Goal: Task Accomplishment & Management: Manage account settings

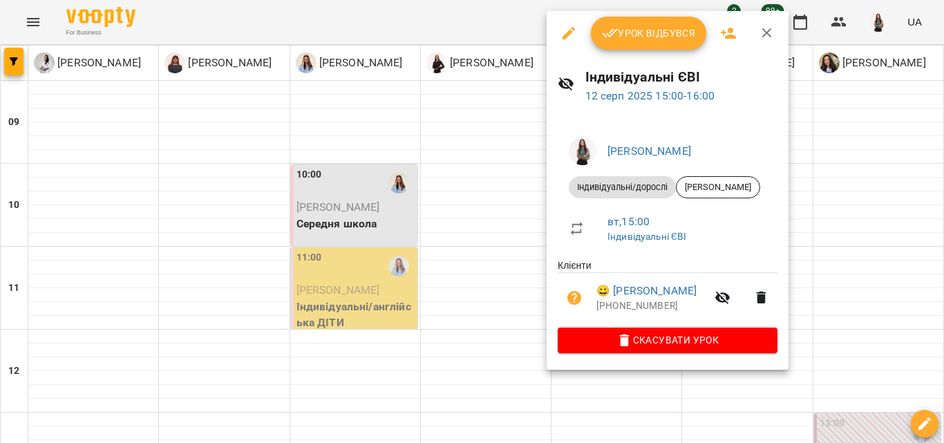
scroll to position [398, 0]
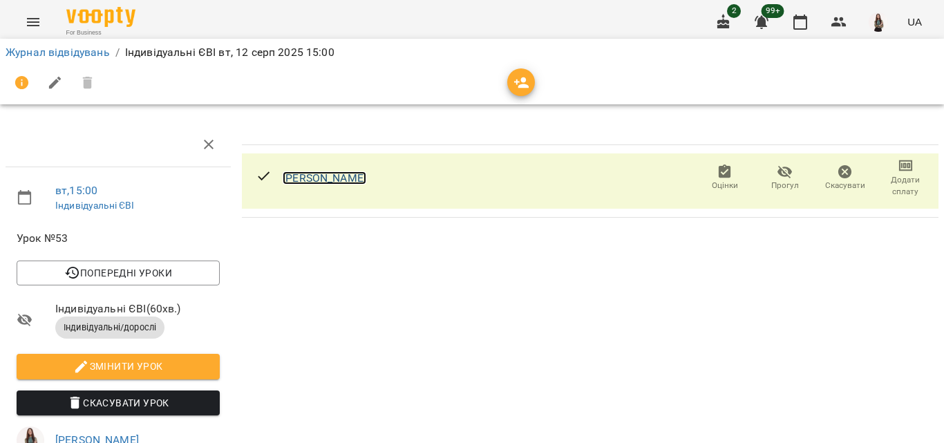
click at [338, 180] on link "[PERSON_NAME]" at bounding box center [325, 177] width 84 height 13
click at [52, 54] on link "Журнал відвідувань" at bounding box center [58, 52] width 104 height 13
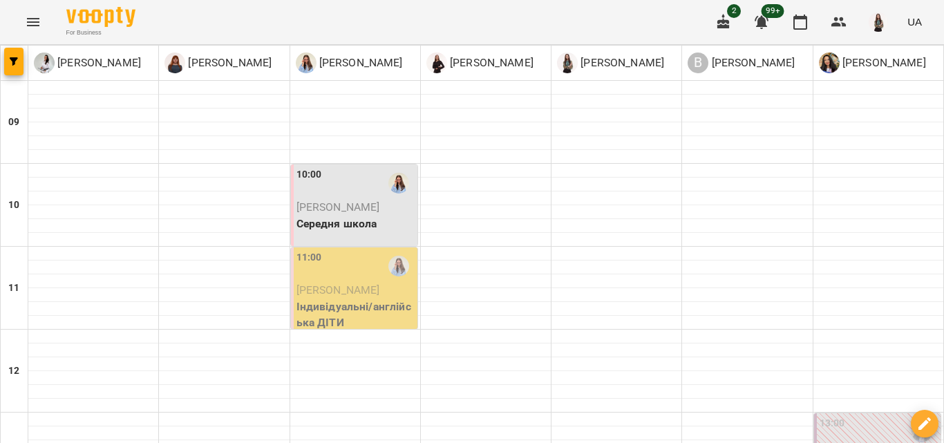
scroll to position [514, 0]
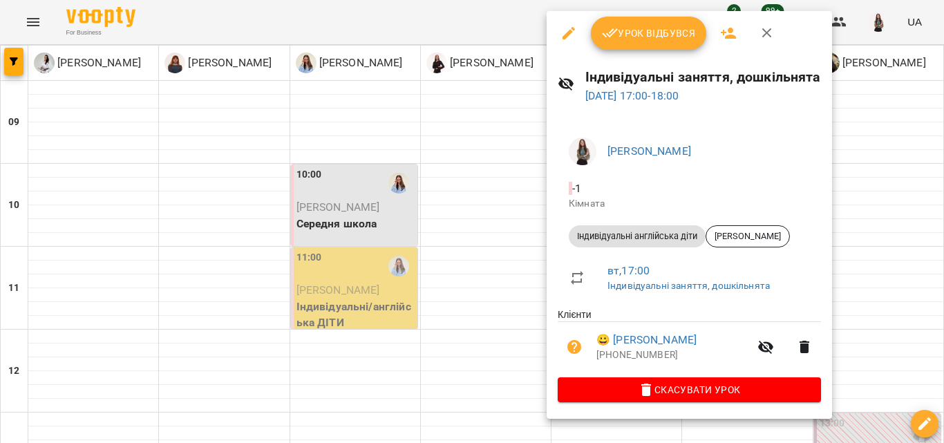
click at [662, 25] on span "Урок відбувся" at bounding box center [649, 33] width 94 height 17
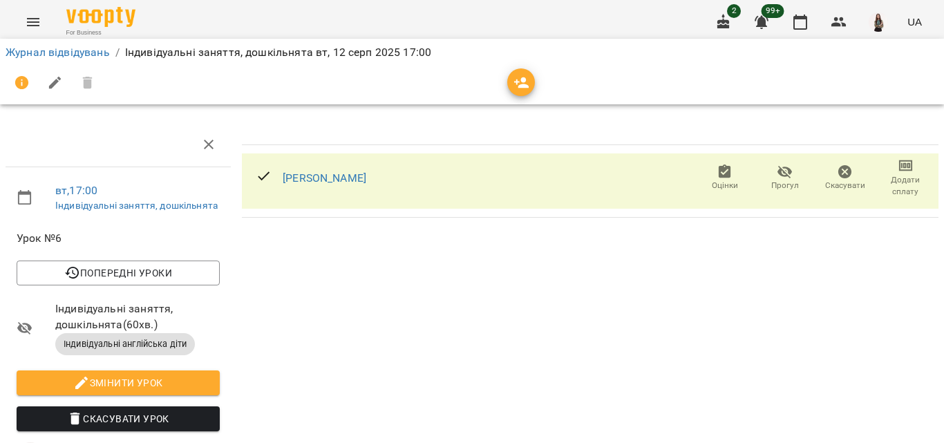
click at [901, 180] on span "Додати сплату" at bounding box center [906, 186] width 44 height 24
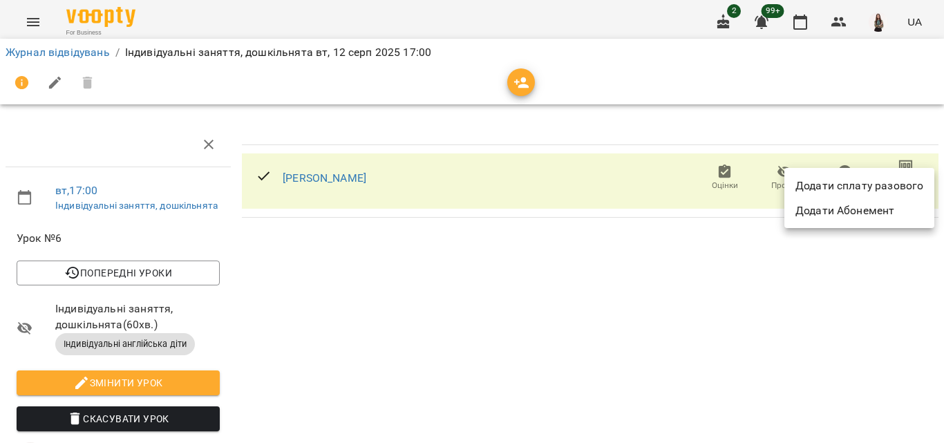
click at [816, 188] on li "Додати сплату разового" at bounding box center [860, 186] width 150 height 25
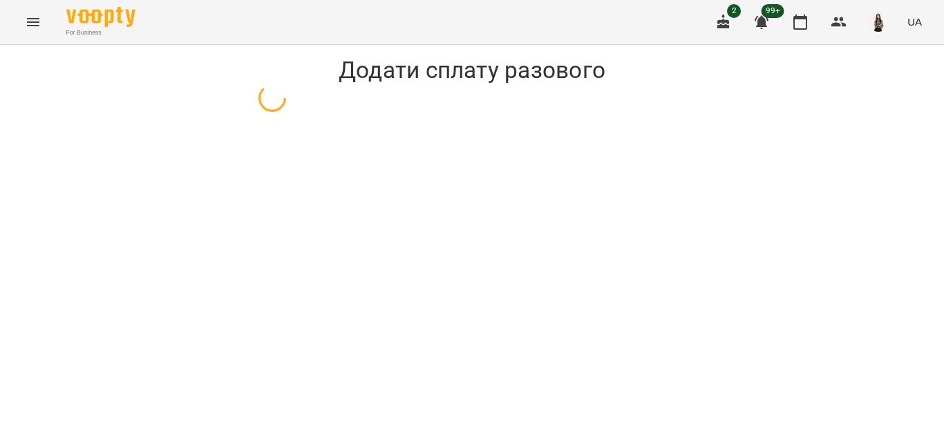
select select "**********"
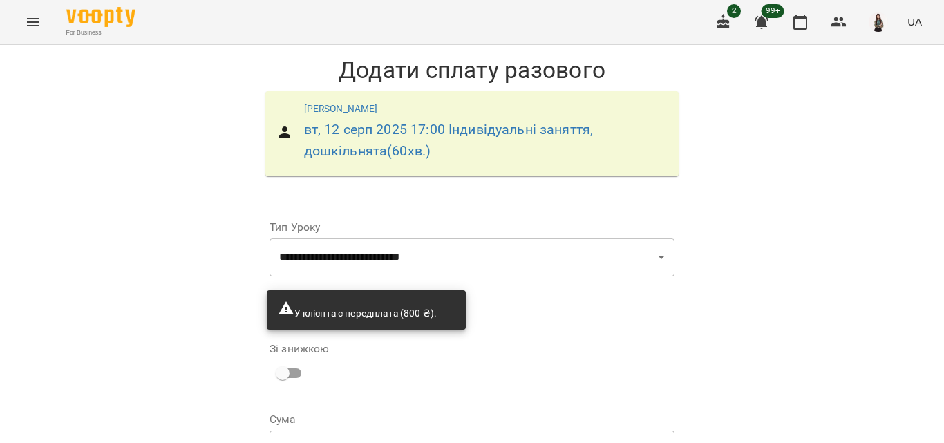
scroll to position [132, 0]
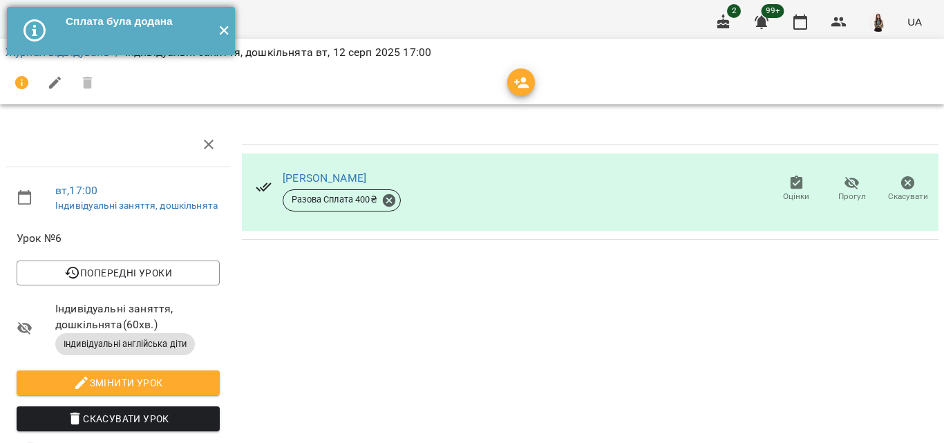
click at [225, 26] on button "✕" at bounding box center [223, 31] width 23 height 48
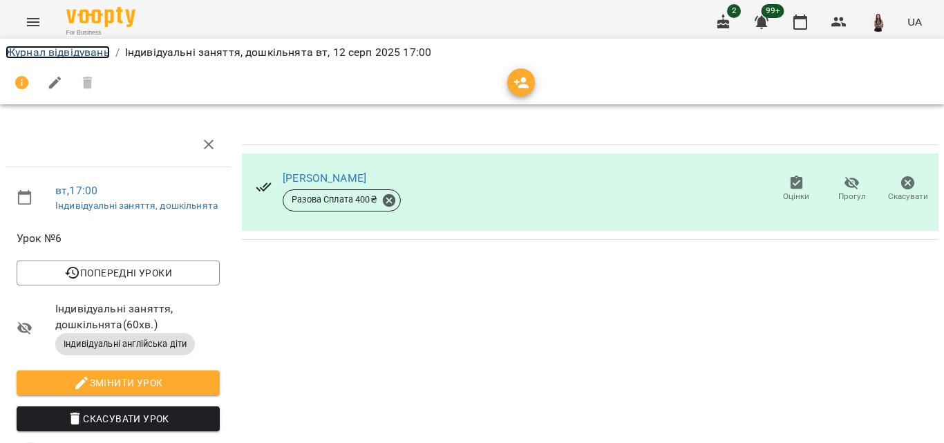
click at [73, 49] on link "Журнал відвідувань" at bounding box center [58, 52] width 104 height 13
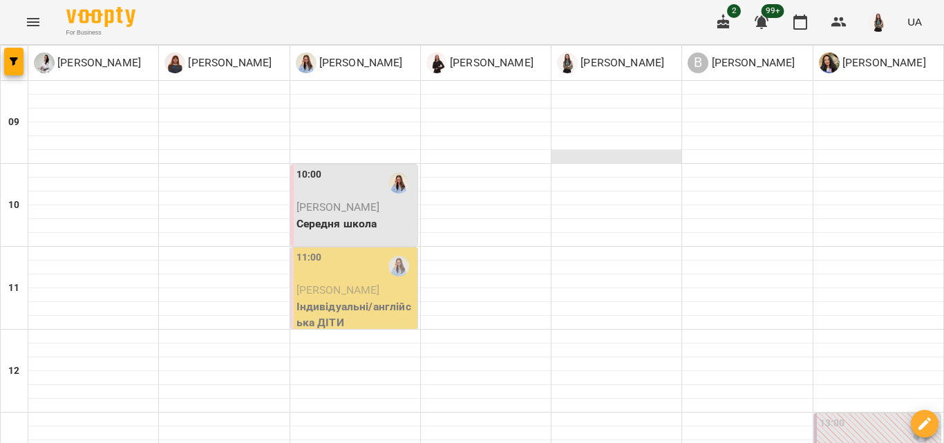
scroll to position [642, 0]
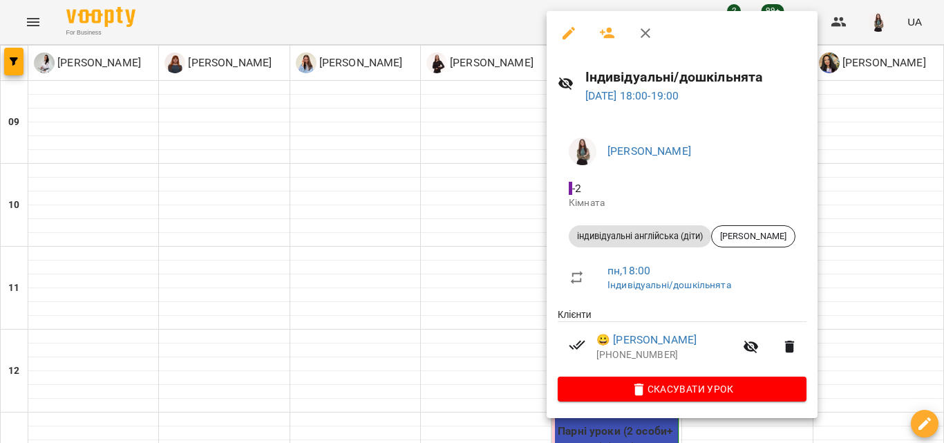
click at [461, 245] on div at bounding box center [472, 221] width 944 height 443
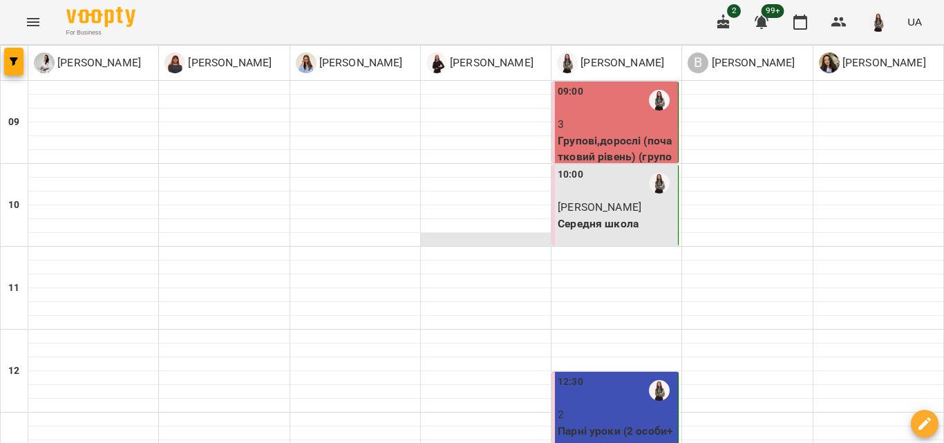
scroll to position [69, 0]
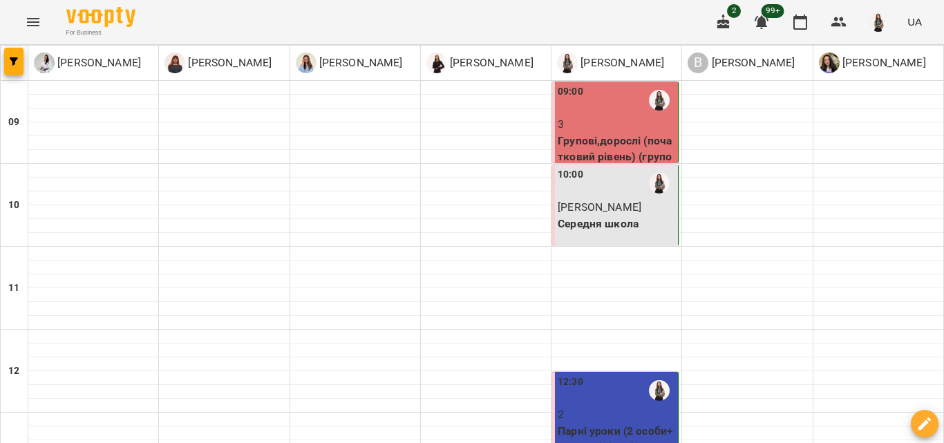
scroll to position [642, 0]
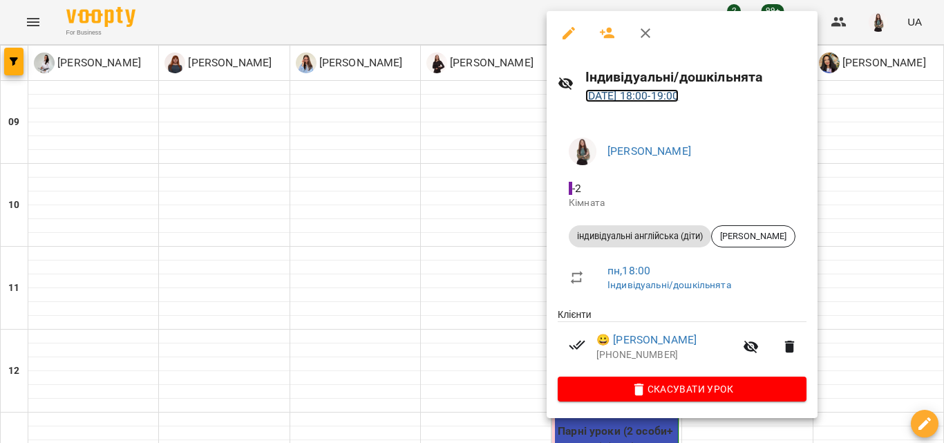
click at [650, 92] on link "11 серп 2025 18:00 - 19:00" at bounding box center [632, 95] width 94 height 13
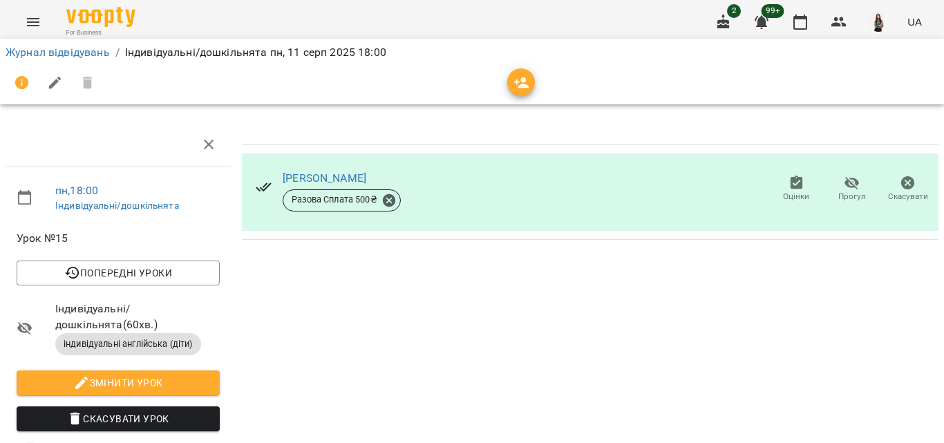
click at [33, 13] on button "Menu" at bounding box center [33, 22] width 33 height 33
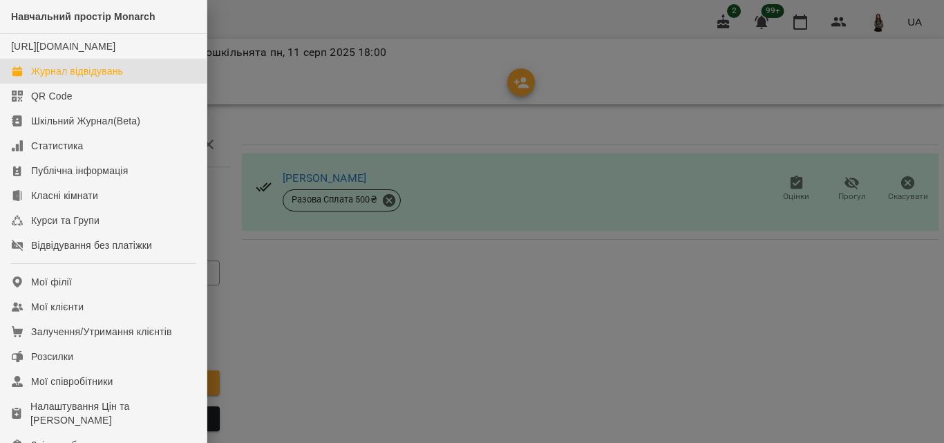
click at [47, 78] on div "Журнал відвідувань" at bounding box center [77, 71] width 92 height 14
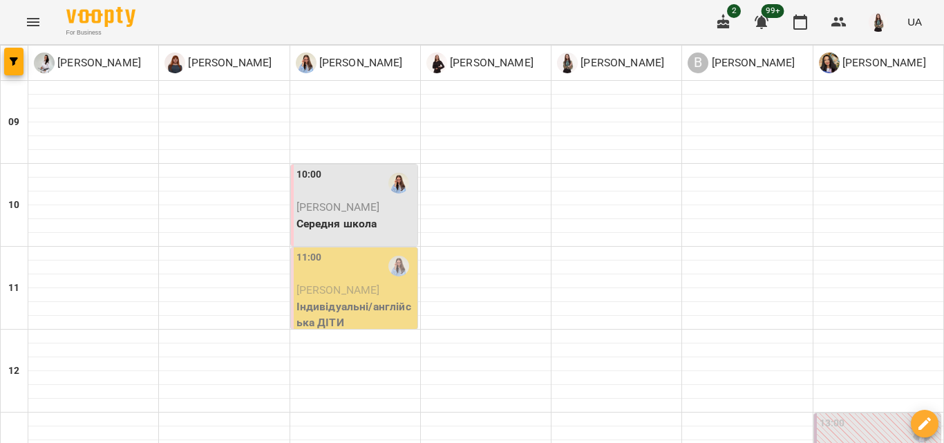
scroll to position [613, 0]
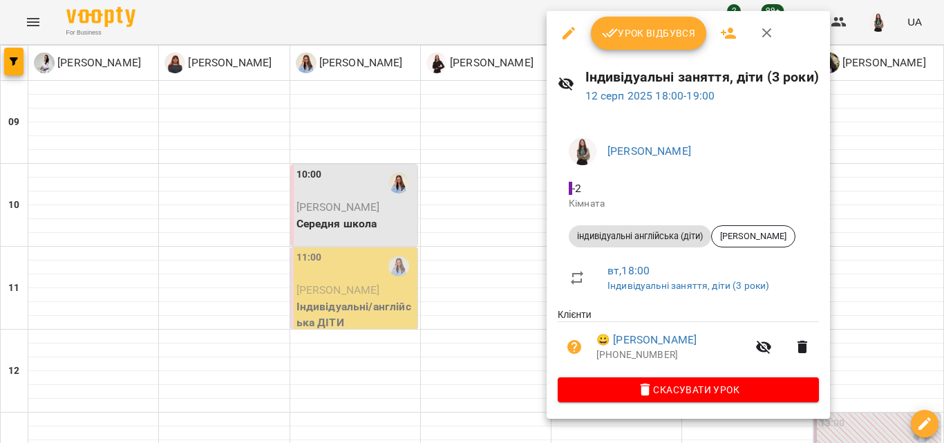
click at [767, 38] on icon "button" at bounding box center [767, 33] width 17 height 17
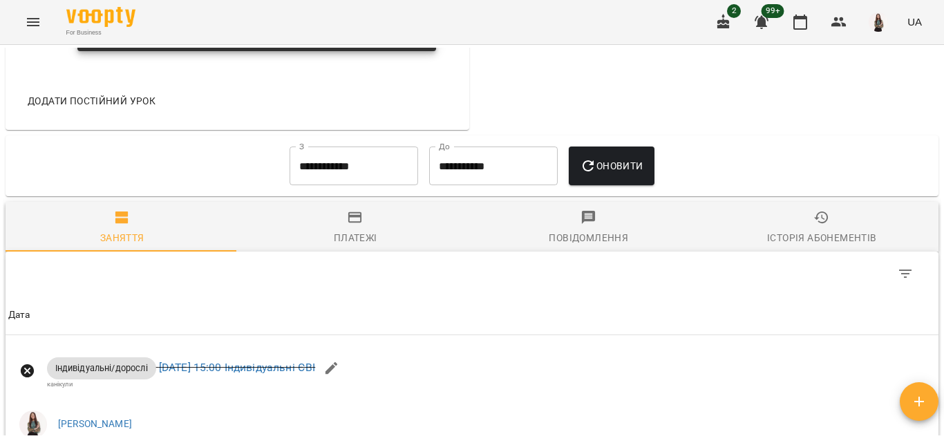
scroll to position [1594, 0]
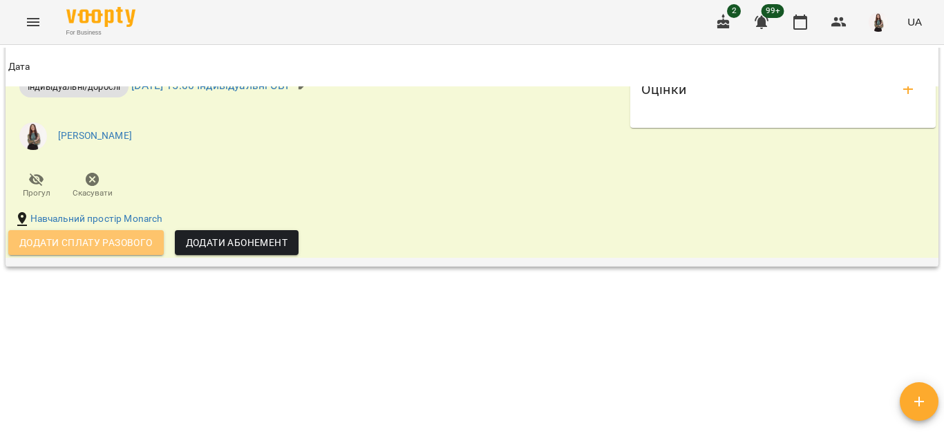
click at [95, 245] on span "Додати сплату разового" at bounding box center [85, 242] width 133 height 17
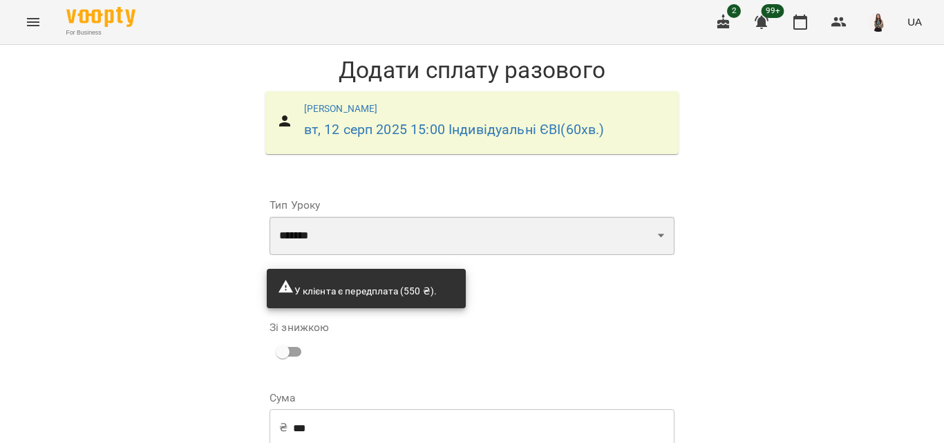
click at [653, 232] on select "**********" at bounding box center [472, 235] width 405 height 39
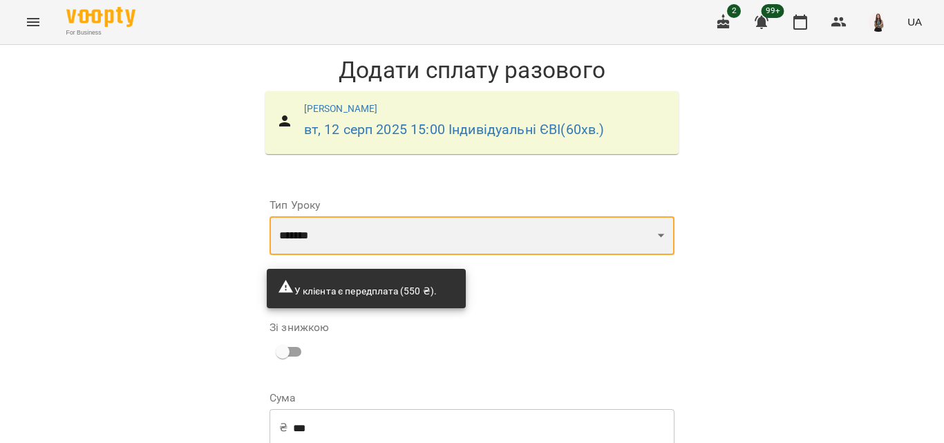
select select "**********"
click at [270, 216] on select "**********" at bounding box center [472, 235] width 405 height 39
type input "***"
